Goal: Task Accomplishment & Management: Use online tool/utility

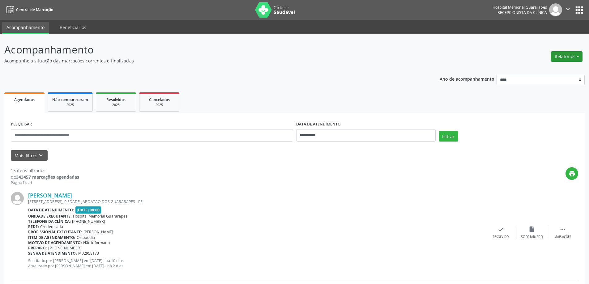
click at [559, 57] on button "Relatórios" at bounding box center [567, 56] width 32 height 11
click at [537, 65] on ul "Agendamentos Procedimentos realizados" at bounding box center [549, 74] width 67 height 22
click at [536, 68] on link "Agendamentos" at bounding box center [549, 70] width 66 height 9
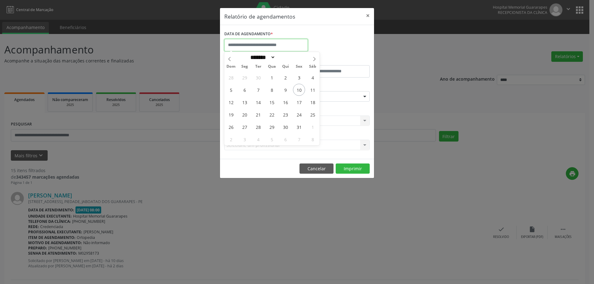
click at [293, 46] on input "text" at bounding box center [265, 45] width 83 height 12
click at [247, 101] on span "13" at bounding box center [244, 102] width 12 height 12
type input "**********"
click at [247, 101] on span "13" at bounding box center [244, 102] width 12 height 12
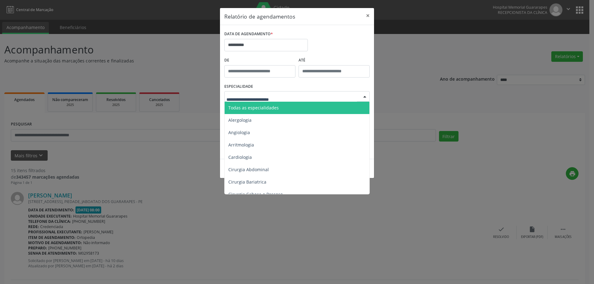
click at [273, 106] on span "Todas as especialidades" at bounding box center [253, 108] width 50 height 6
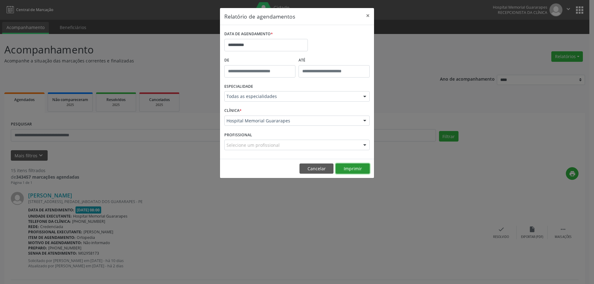
click at [364, 170] on button "Imprimir" at bounding box center [353, 169] width 34 height 11
